Goal: Task Accomplishment & Management: Manage account settings

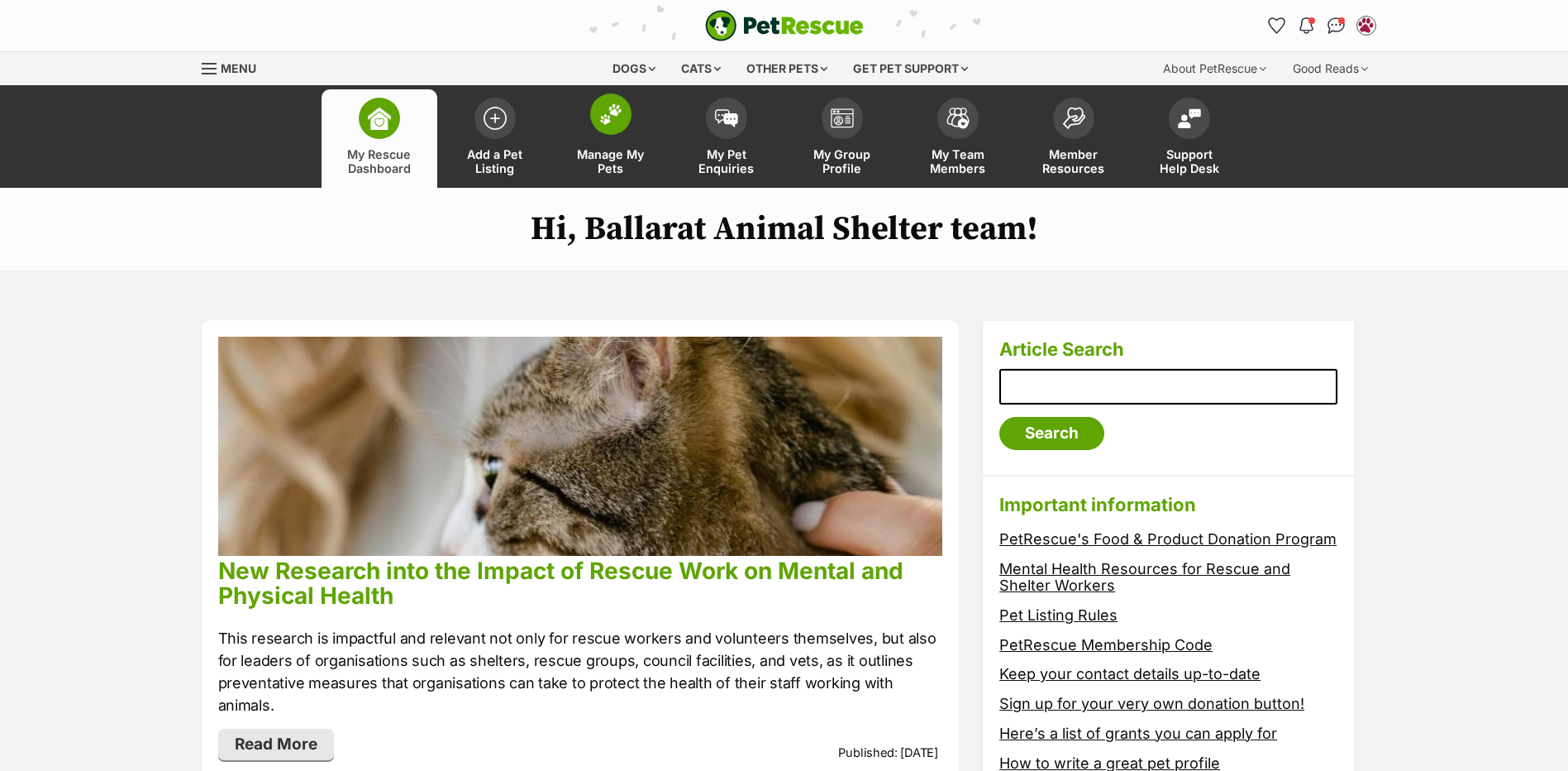
click at [625, 112] on span at bounding box center [611, 114] width 41 height 41
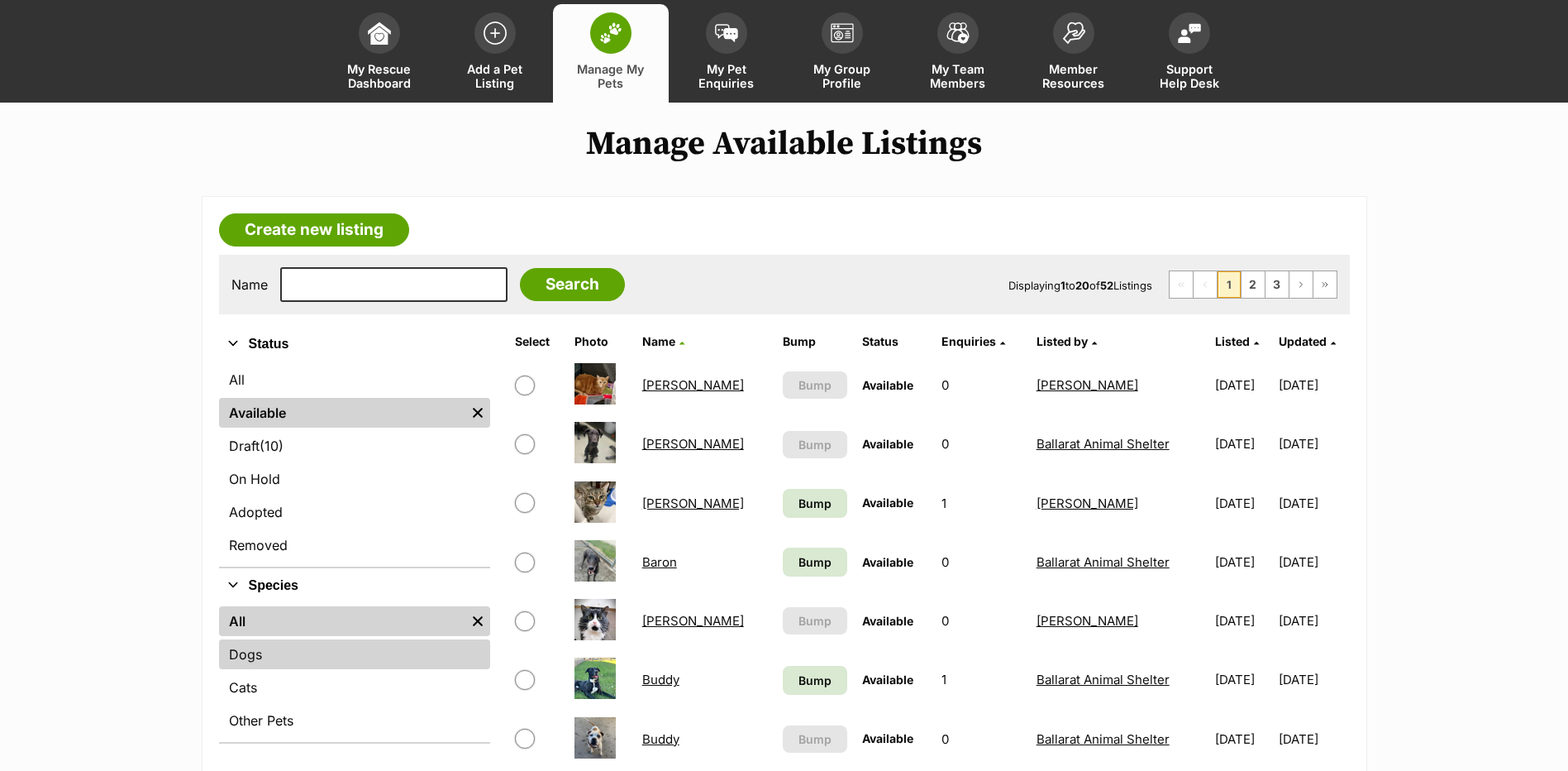
scroll to position [165, 0]
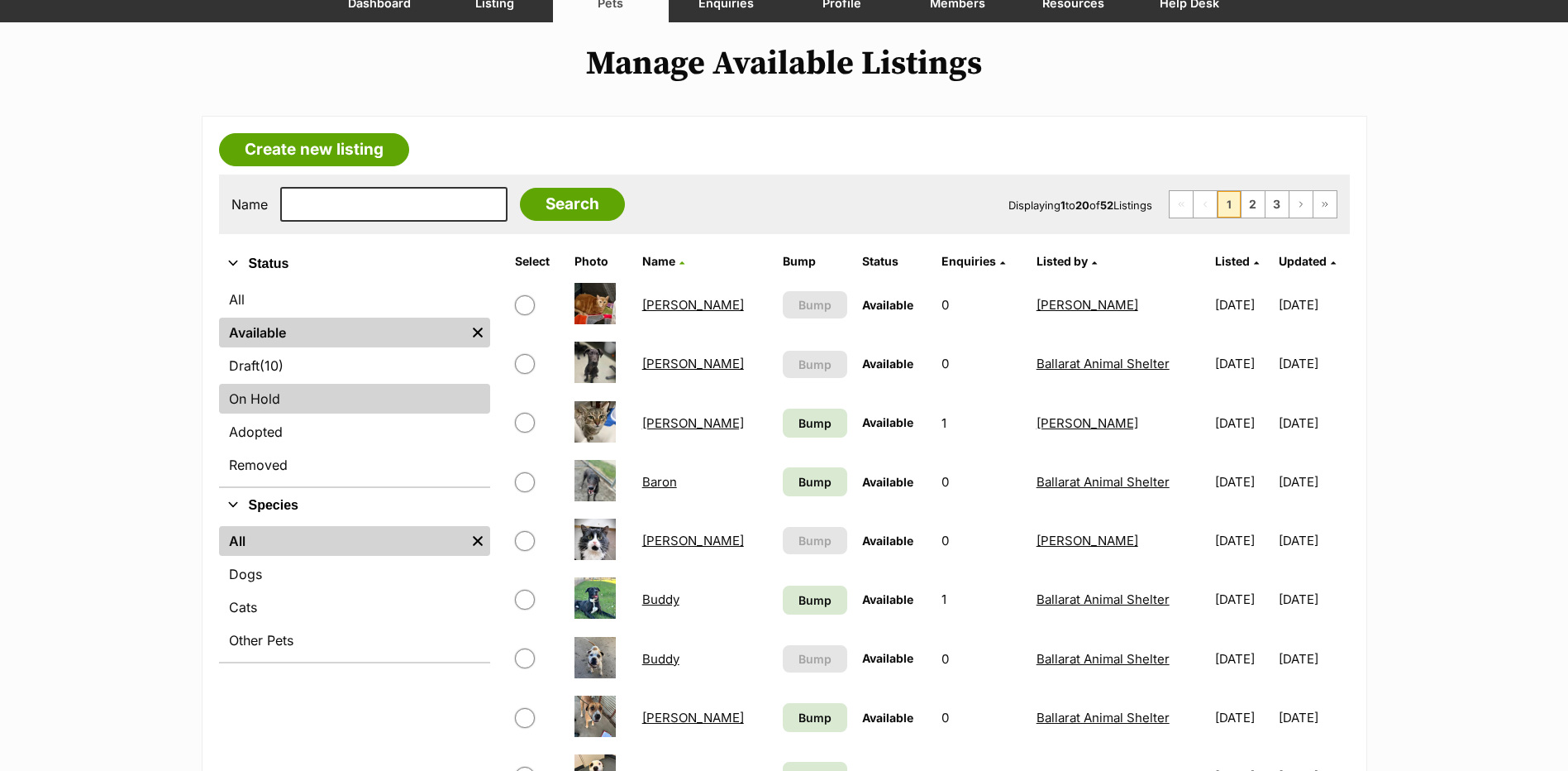
click at [275, 392] on link "On Hold" at bounding box center [355, 398] width 271 height 29
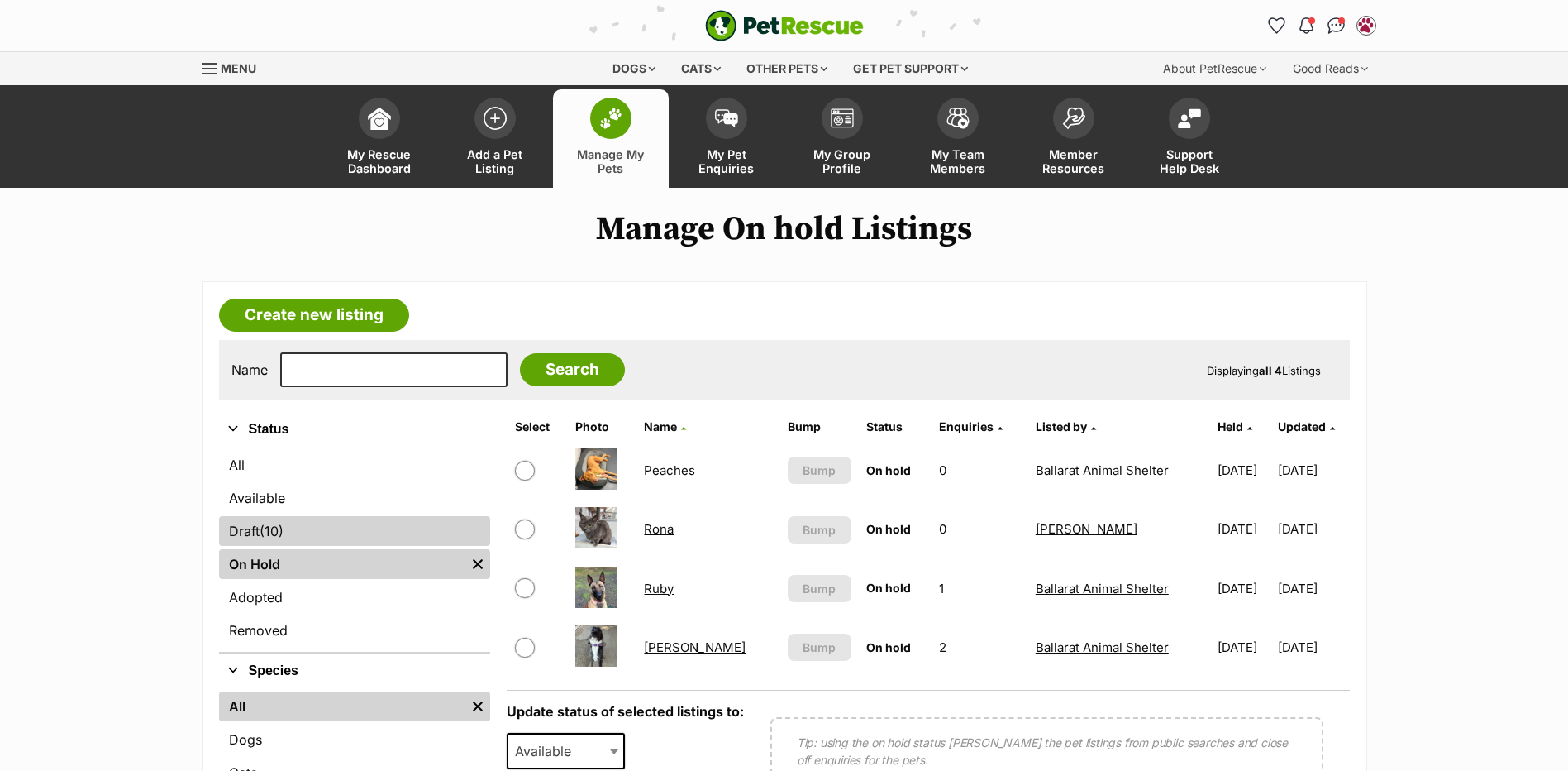
click at [259, 531] on link "Draft (10) Items" at bounding box center [355, 531] width 271 height 29
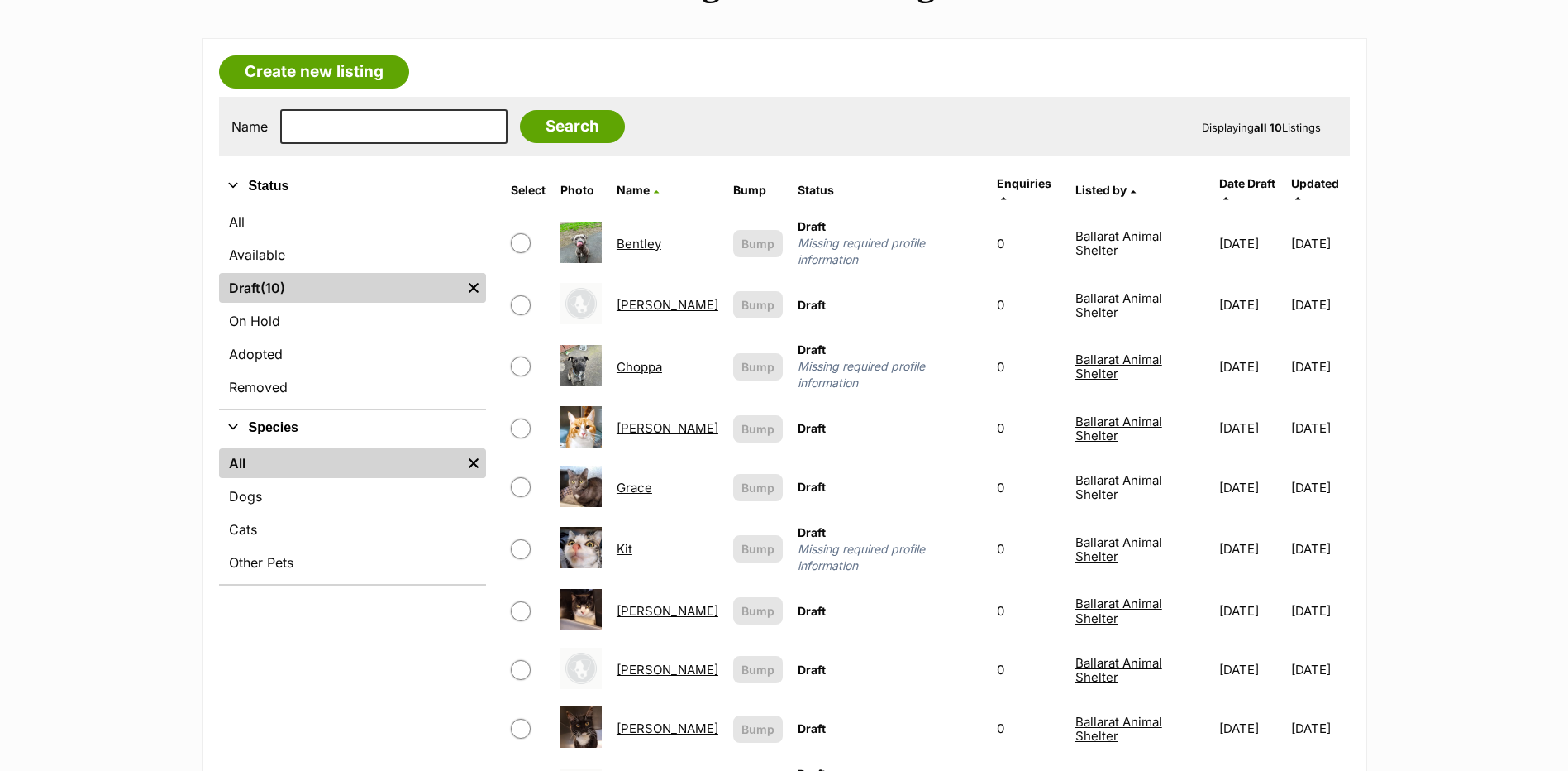
scroll to position [248, 0]
